Goal: Task Accomplishment & Management: Use online tool/utility

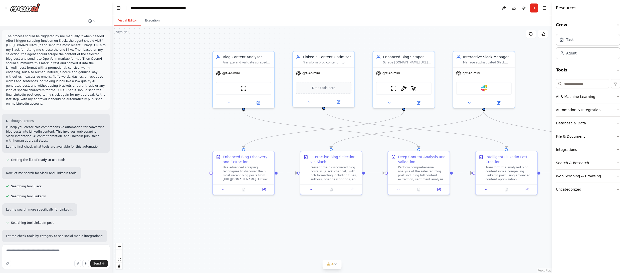
scroll to position [1723, 0]
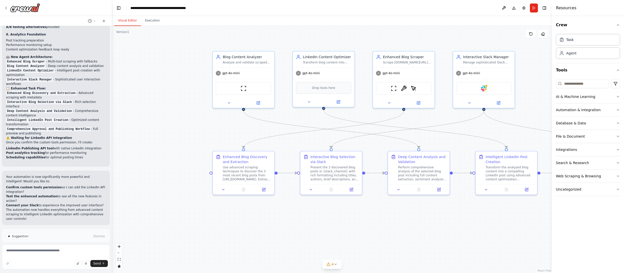
click at [13, 235] on span "Suggestion" at bounding box center [20, 237] width 17 height 4
click at [45, 254] on button "Run Automation" at bounding box center [56, 258] width 100 height 8
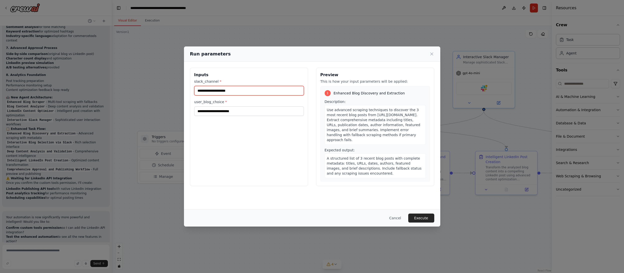
click at [239, 90] on input "slack_channel *" at bounding box center [249, 91] width 110 height 10
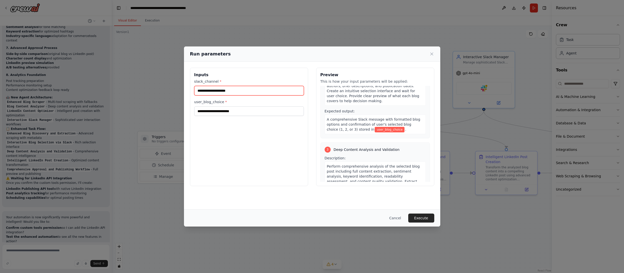
scroll to position [0, 0]
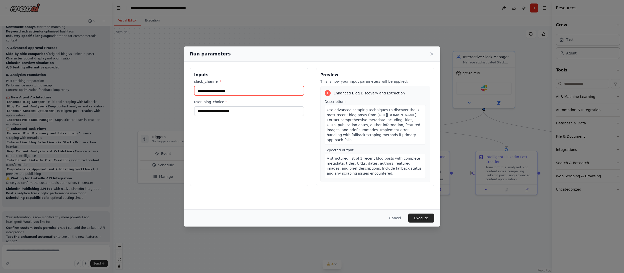
paste input "**********"
type input "**********"
click at [247, 109] on input "user_blog_choice *" at bounding box center [249, 112] width 110 height 10
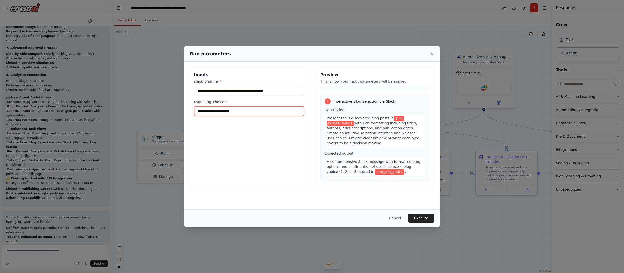
scroll to position [99, 0]
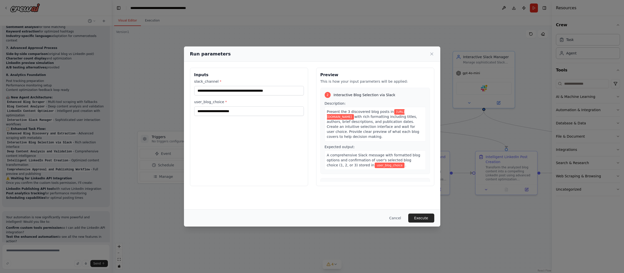
click at [375, 118] on span "[URL][DOMAIN_NAME]" at bounding box center [366, 114] width 78 height 11
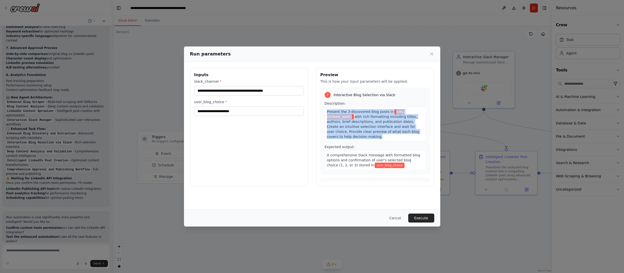
click at [375, 118] on span "[URL][DOMAIN_NAME]" at bounding box center [366, 114] width 78 height 11
click at [337, 117] on span "[URL][DOMAIN_NAME]" at bounding box center [366, 114] width 78 height 11
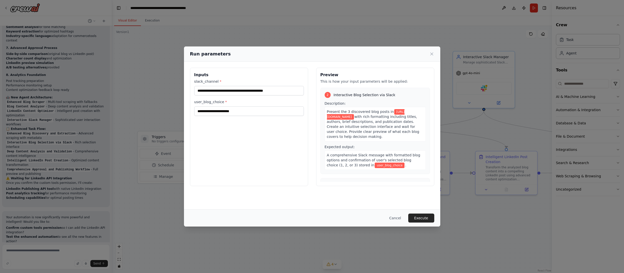
click at [330, 117] on span "[URL][DOMAIN_NAME]" at bounding box center [366, 114] width 78 height 11
drag, startPoint x: 329, startPoint y: 117, endPoint x: 415, endPoint y: 117, distance: 86.5
click at [404, 117] on span "[URL][DOMAIN_NAME]" at bounding box center [366, 114] width 78 height 11
copy span "[URL][DOMAIN_NAME]"
click at [227, 111] on input "user_blog_choice *" at bounding box center [249, 112] width 110 height 10
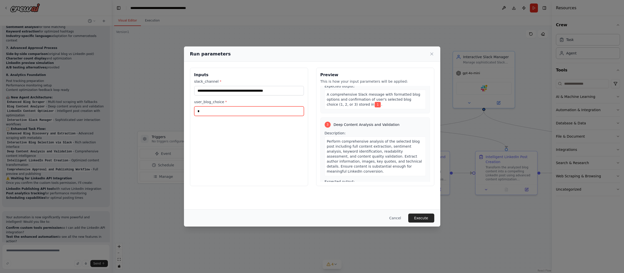
scroll to position [173, 0]
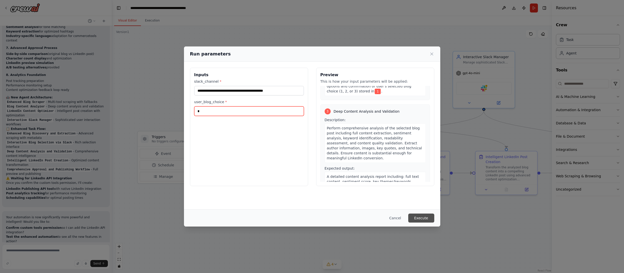
type input "*"
click at [420, 220] on button "Execute" at bounding box center [421, 218] width 26 height 9
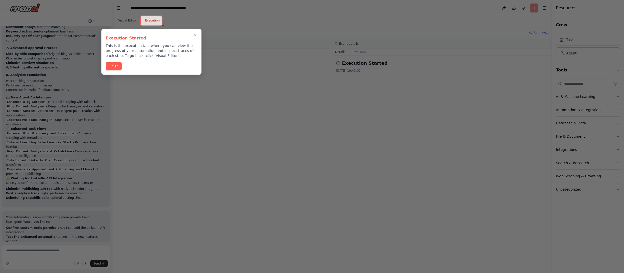
click at [194, 90] on div at bounding box center [312, 136] width 624 height 273
click at [195, 36] on icon "Close walkthrough" at bounding box center [195, 35] width 5 height 5
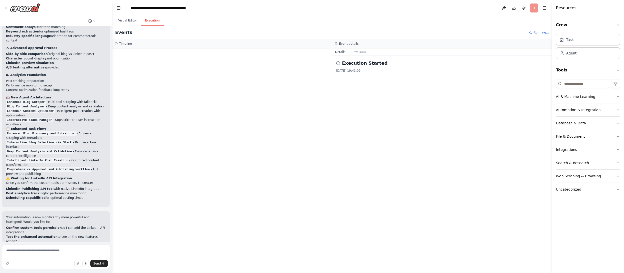
click at [338, 63] on icon at bounding box center [338, 63] width 4 height 4
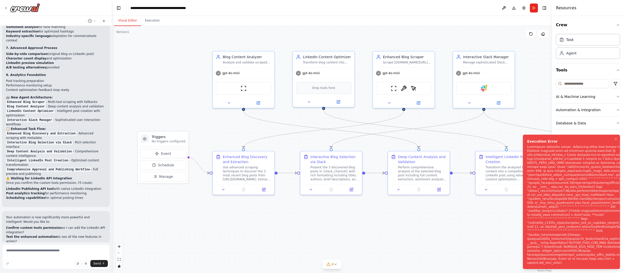
scroll to position [1723, 0]
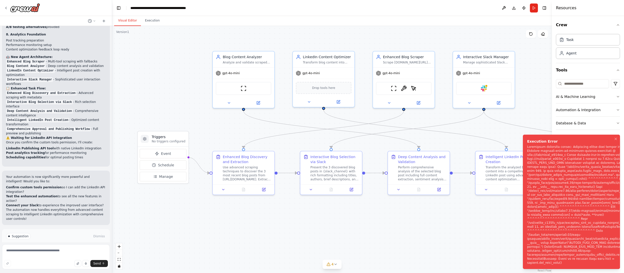
click at [124, 21] on button "Visual Editor" at bounding box center [127, 21] width 27 height 11
